Goal: Complete application form: Complete application form

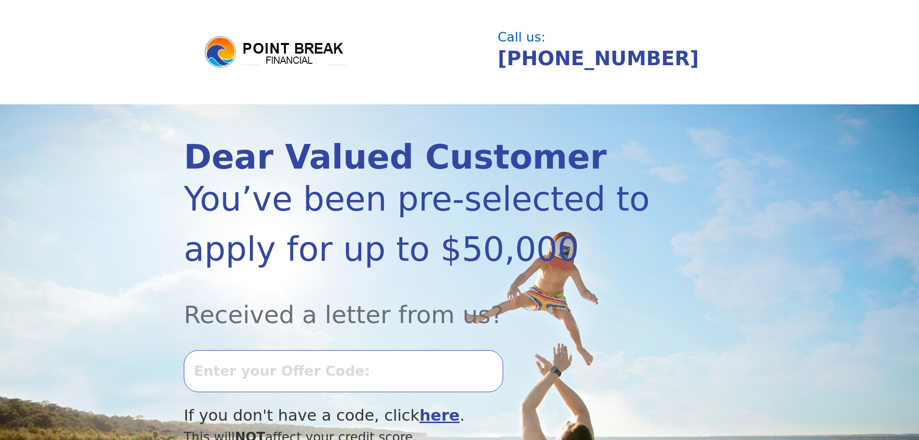
click at [225, 380] on input "text" at bounding box center [343, 371] width 319 height 42
type input "2"
type input "0910K-935608"
click at [530, 367] on div "0910K-935608" at bounding box center [418, 368] width 469 height 70
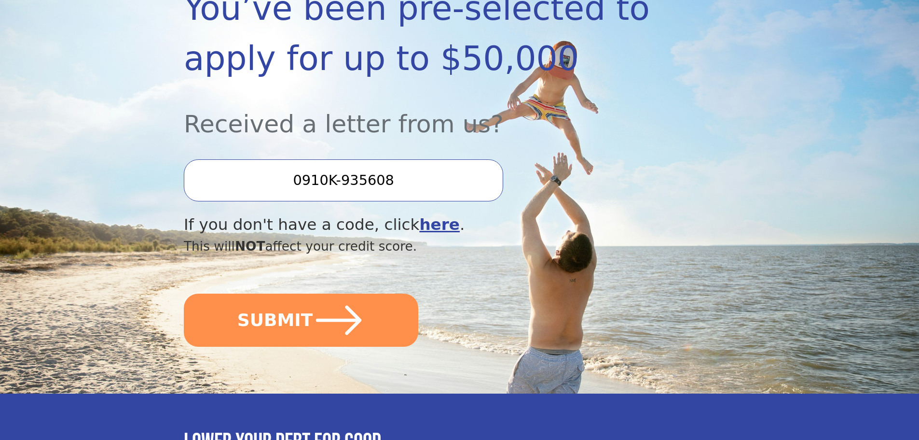
scroll to position [241, 0]
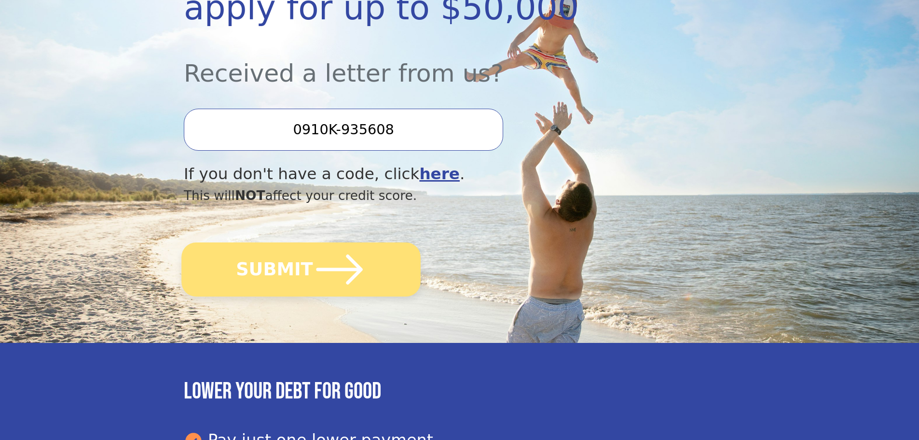
click at [289, 281] on button "SUBMIT" at bounding box center [300, 269] width 239 height 54
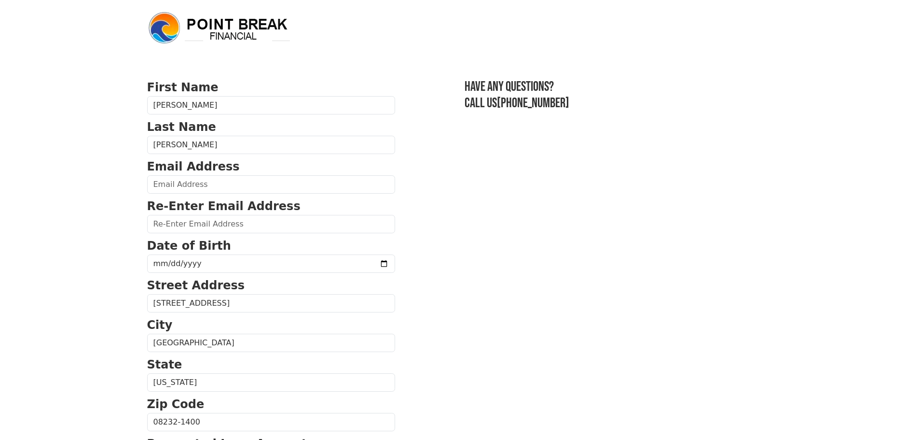
click at [195, 175] on p "Email Address" at bounding box center [271, 166] width 248 height 17
click at [195, 188] on input "email" at bounding box center [271, 184] width 248 height 18
type input "jblaze0126.jb@gmail.com"
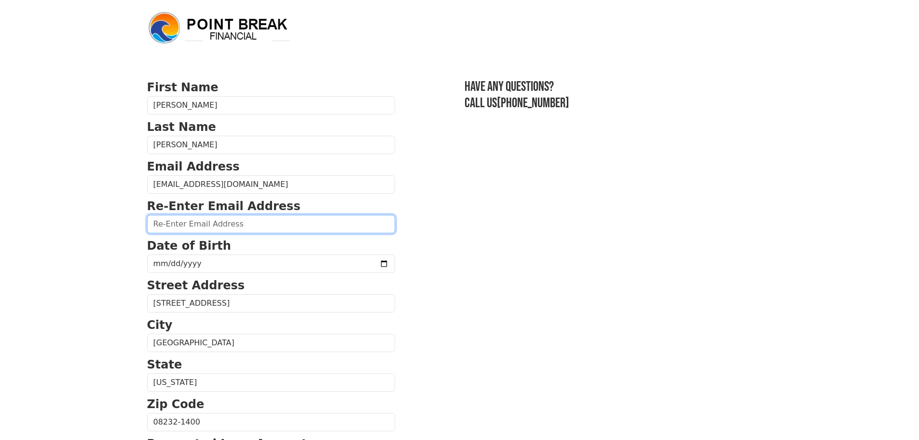
click at [183, 221] on input "email" at bounding box center [271, 224] width 248 height 18
type input "jblaze01216.jb@gmail.com"
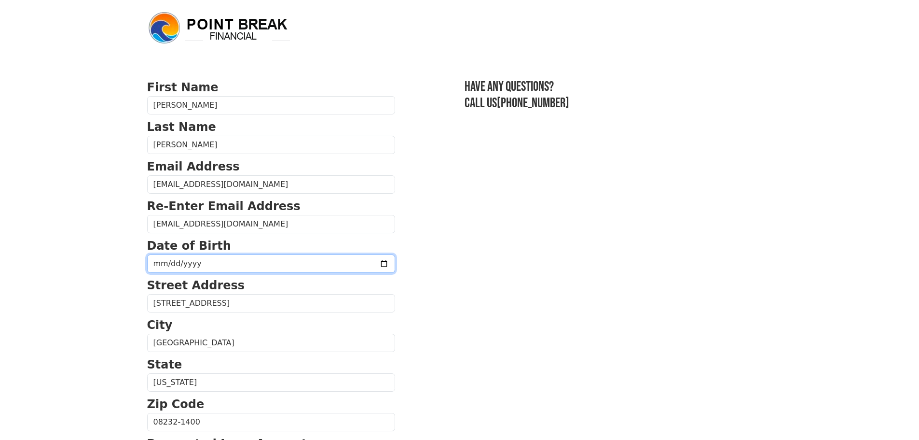
click at [166, 270] on input "date" at bounding box center [271, 263] width 248 height 18
type input "1972-01-26"
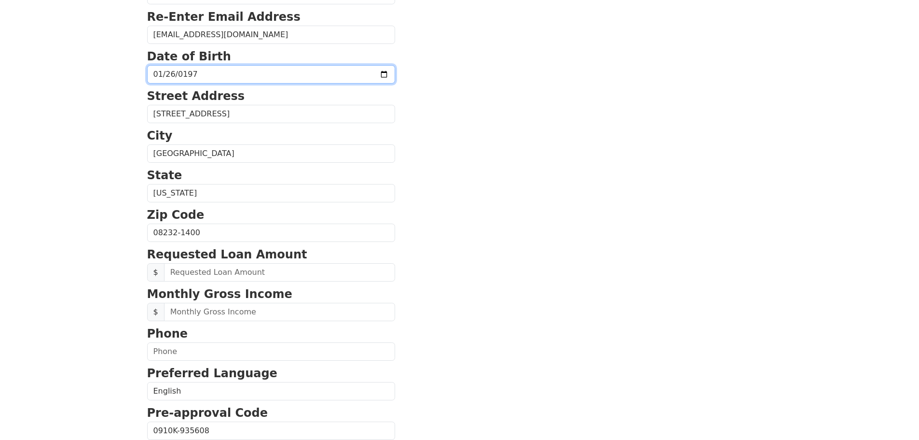
scroll to position [290, 0]
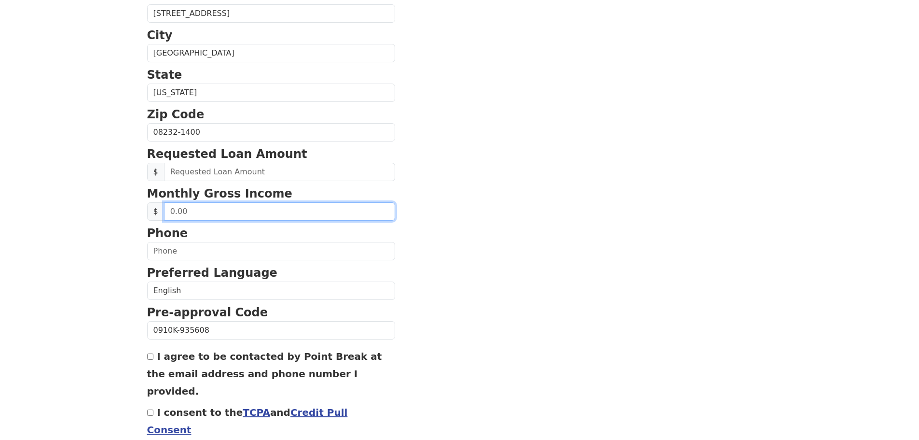
click at [172, 217] on input "text" at bounding box center [279, 211] width 231 height 18
type input "4,245.00"
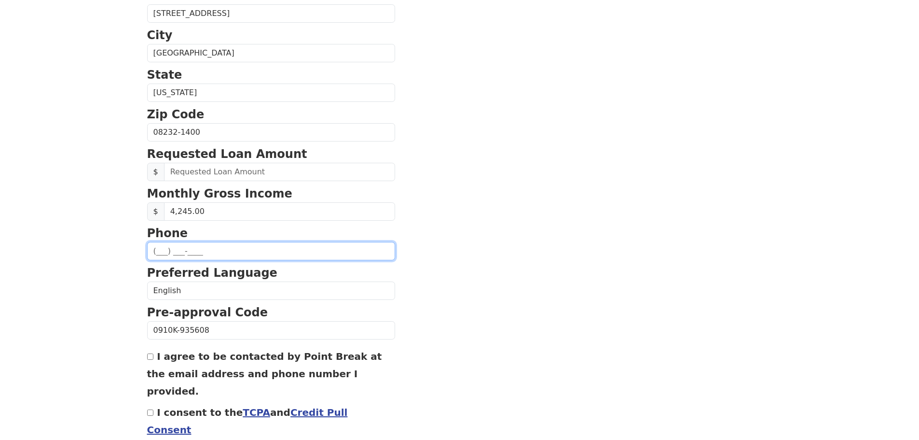
click at [160, 252] on input "text" at bounding box center [271, 251] width 248 height 18
type input "(848) 299-6856"
click at [152, 359] on input "I agree to be contacted by Point Break at the email address and phone number I …" at bounding box center [150, 356] width 6 height 6
checkbox input "true"
click at [150, 403] on div "I consent to the TCPA and Credit Pull Consent" at bounding box center [271, 420] width 248 height 35
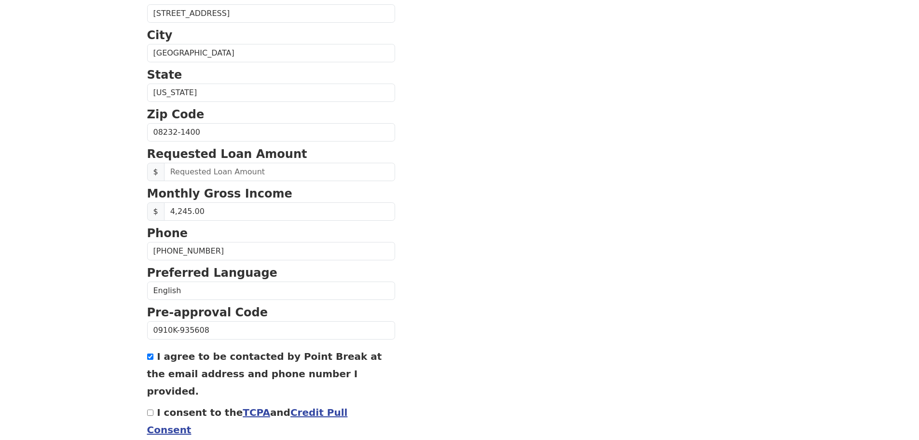
click at [150, 403] on div "I consent to the TCPA and Credit Pull Consent" at bounding box center [271, 420] width 248 height 35
click at [150, 409] on input "I consent to the TCPA and Credit Pull Consent" at bounding box center [150, 412] width 6 height 6
checkbox input "true"
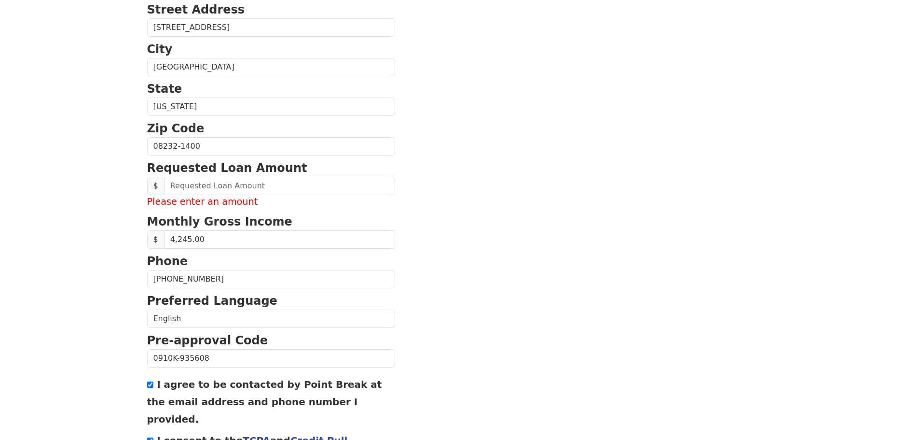
scroll to position [304, 0]
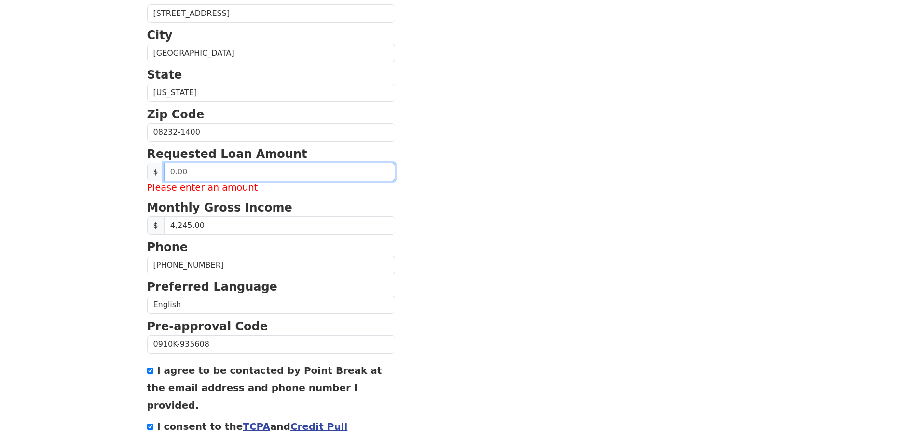
drag, startPoint x: 204, startPoint y: 174, endPoint x: 166, endPoint y: 173, distance: 38.2
click at [166, 173] on input "text" at bounding box center [279, 172] width 231 height 18
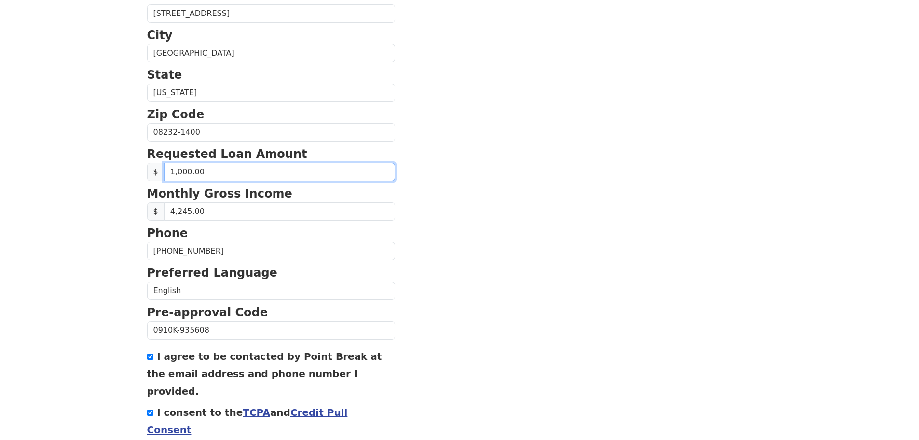
type input "10,000.00"
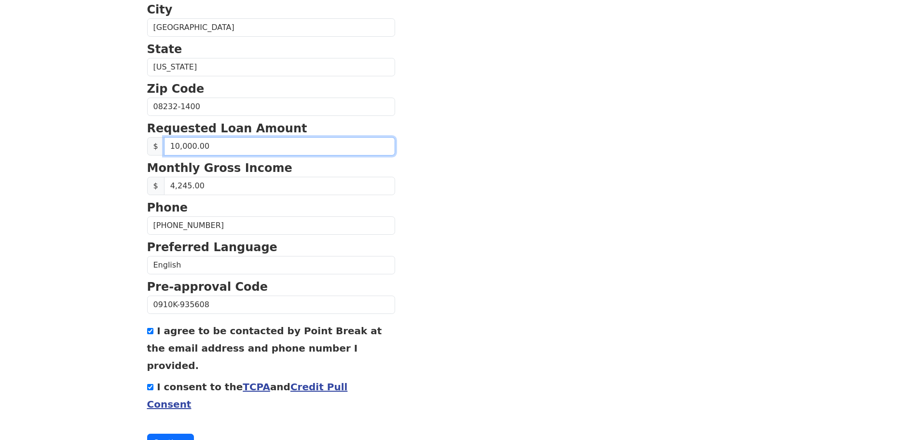
scroll to position [343, 0]
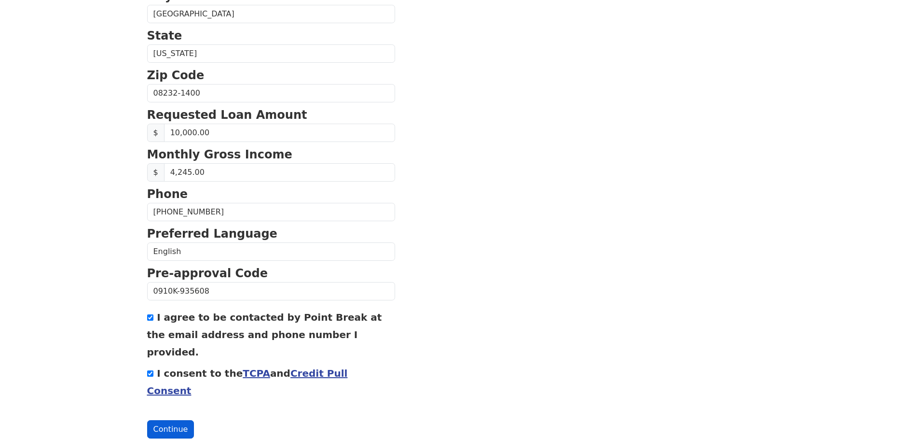
click at [162, 420] on button "Continue" at bounding box center [170, 429] width 47 height 18
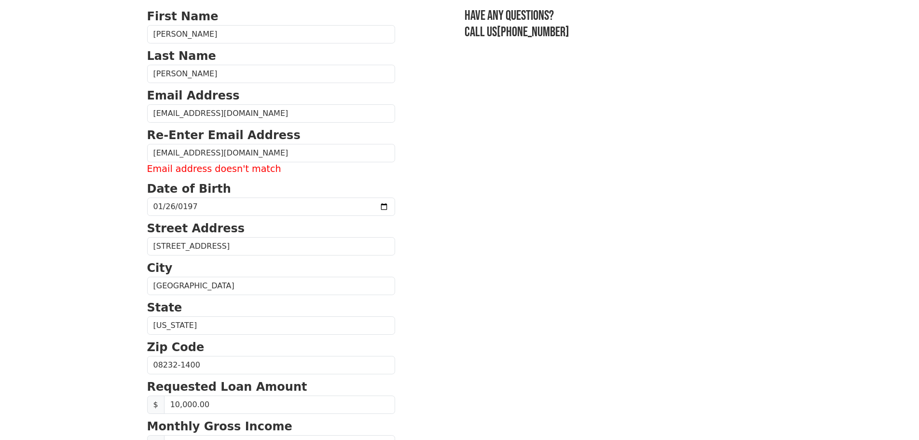
scroll to position [53, 0]
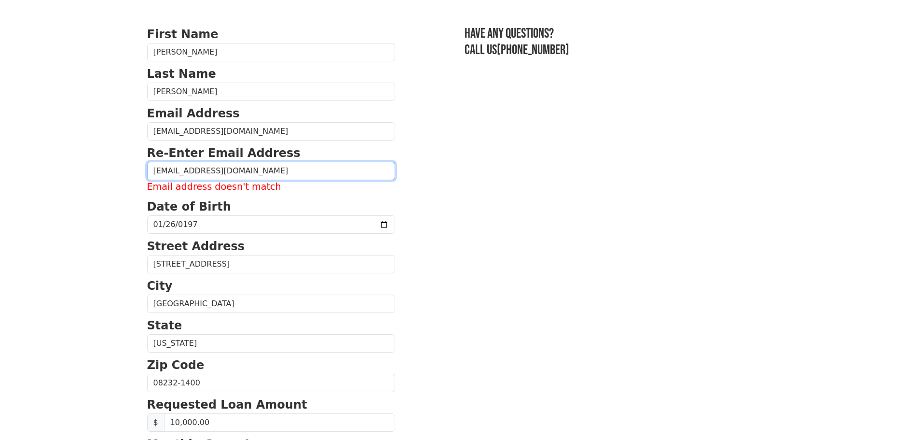
click at [190, 170] on input "jblaze01216.jb@gmail.com" at bounding box center [271, 171] width 248 height 18
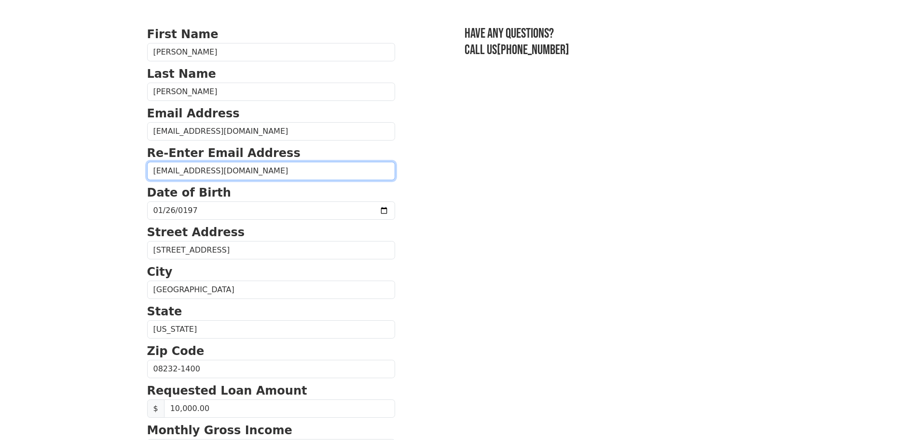
type input "jblaze0126.jb@gmail.com"
click at [649, 198] on section "First Name Jennifer Last Name Blazejewski Email Address jblaze0126.jb@gmail.com…" at bounding box center [459, 370] width 625 height 688
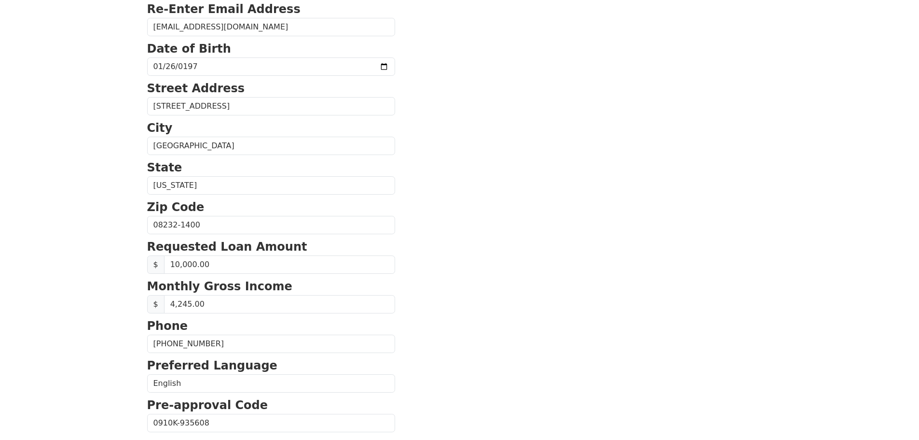
scroll to position [329, 0]
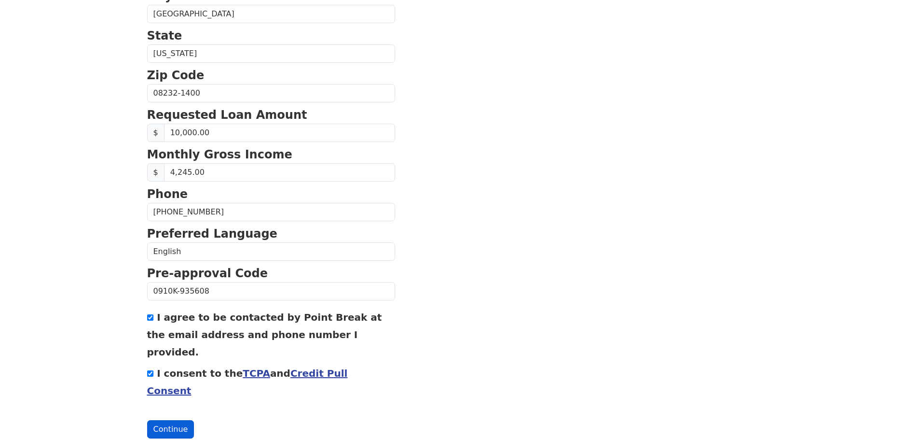
click at [161, 420] on button "Continue" at bounding box center [170, 429] width 47 height 18
